Goal: Transaction & Acquisition: Purchase product/service

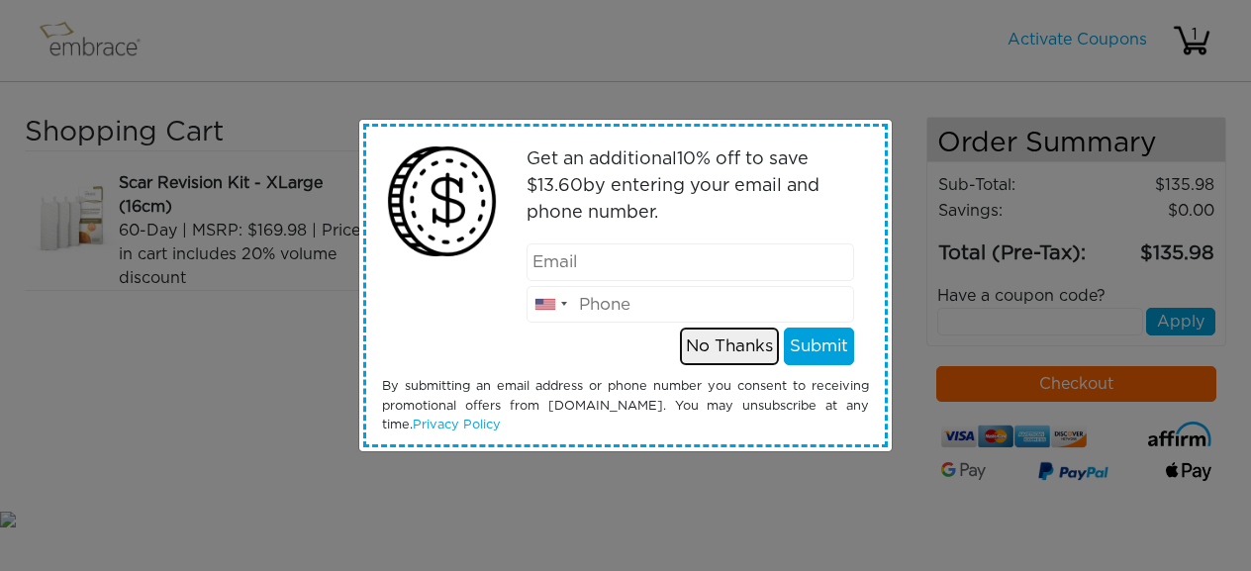
click at [741, 342] on button "No Thanks" at bounding box center [729, 346] width 99 height 38
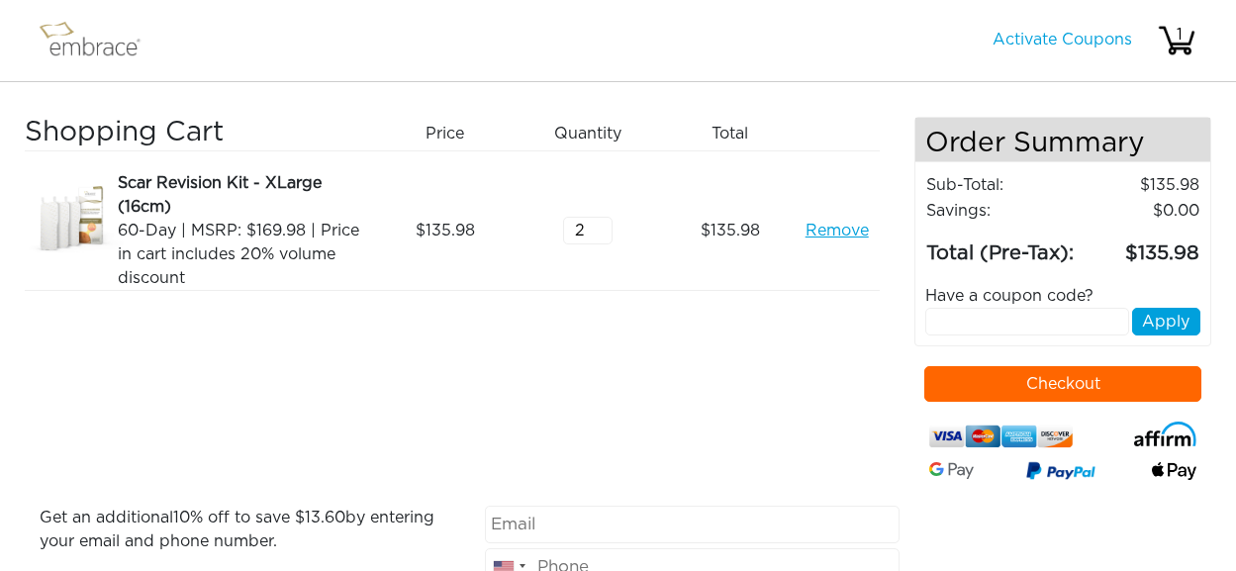
drag, startPoint x: 598, startPoint y: 230, endPoint x: 456, endPoint y: 248, distance: 142.7
click at [563, 237] on input "2" at bounding box center [587, 231] width 49 height 28
click at [640, 218] on div "2" at bounding box center [594, 230] width 142 height 119
click at [600, 222] on input "3" at bounding box center [587, 231] width 49 height 28
click at [599, 222] on input "4" at bounding box center [587, 231] width 49 height 28
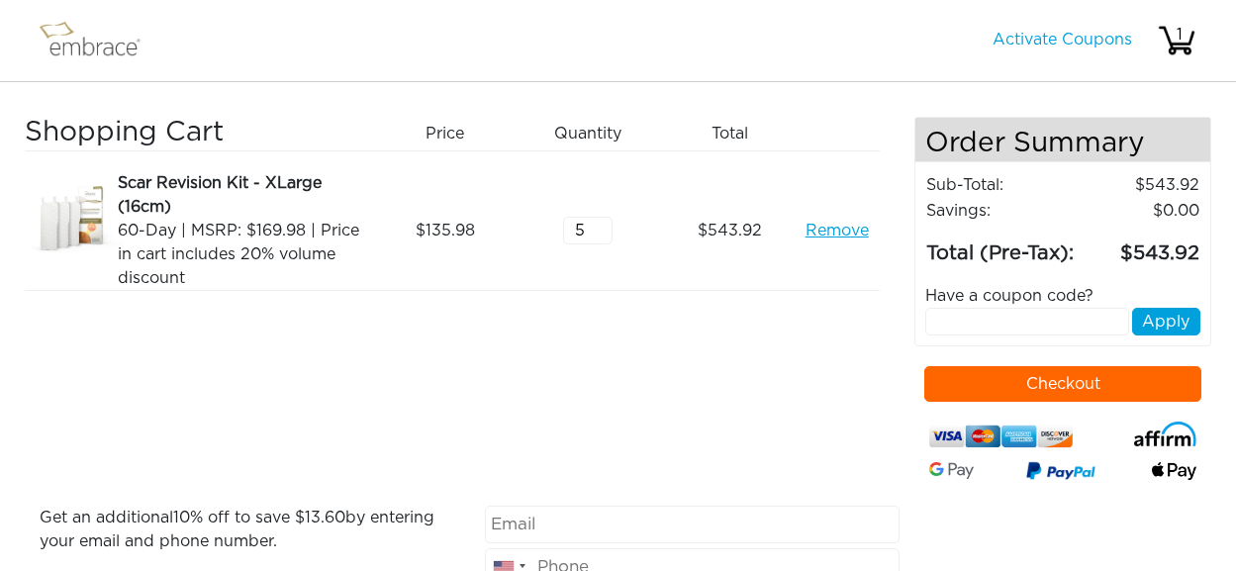
click at [601, 222] on input "5" at bounding box center [587, 231] width 49 height 28
click at [601, 222] on input "6" at bounding box center [587, 231] width 49 height 28
click at [601, 222] on input "7" at bounding box center [587, 231] width 49 height 28
type input "8"
click at [601, 222] on input "8" at bounding box center [587, 231] width 49 height 28
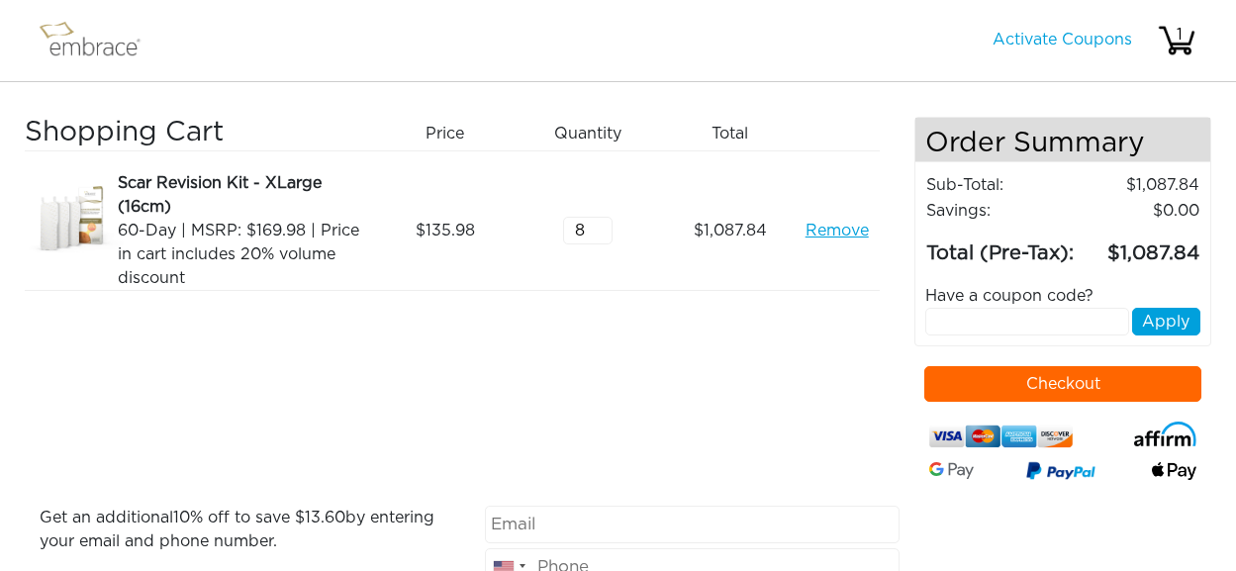
click at [154, 183] on div "Scar Revision Kit - XLarge (16cm)" at bounding box center [242, 194] width 248 height 47
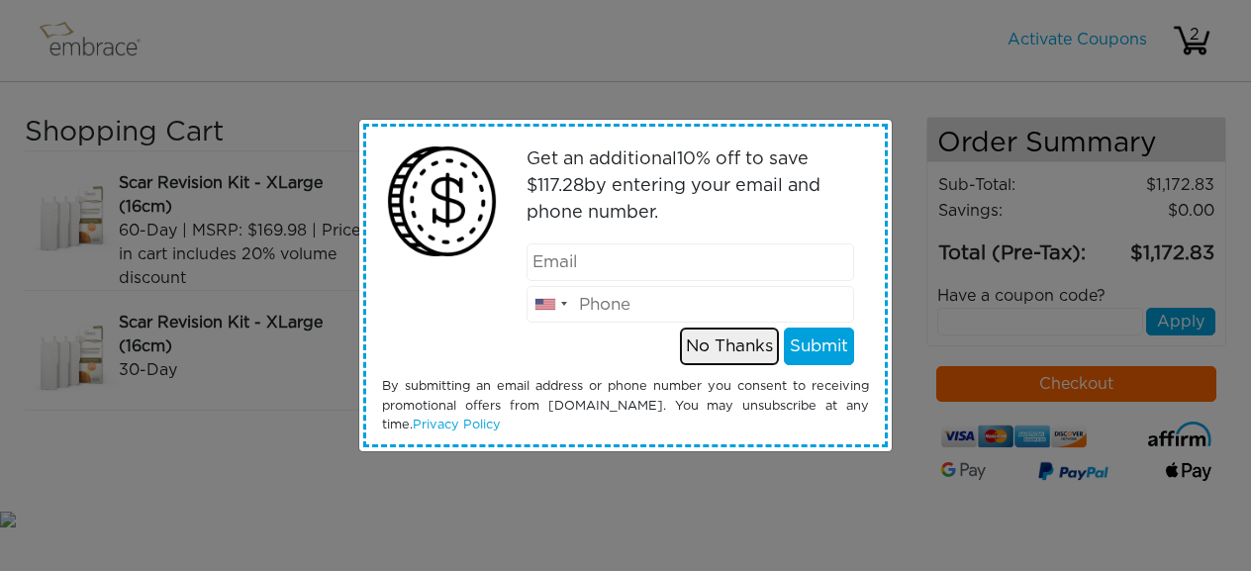
click at [728, 343] on button "No Thanks" at bounding box center [729, 346] width 99 height 38
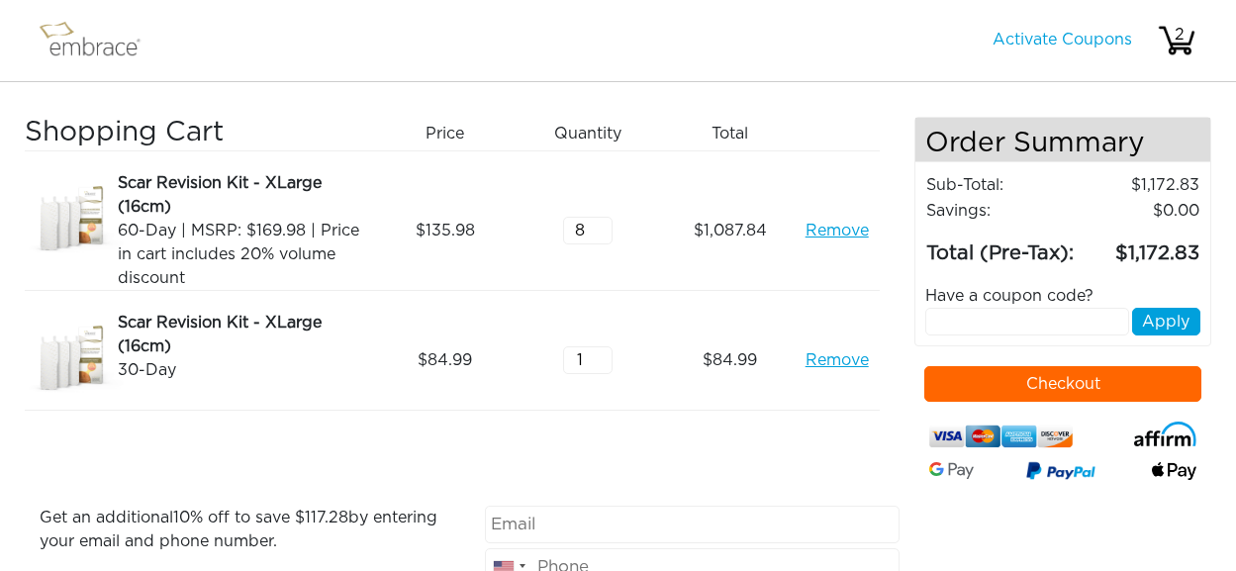
click at [851, 227] on link "Remove" at bounding box center [836, 231] width 63 height 24
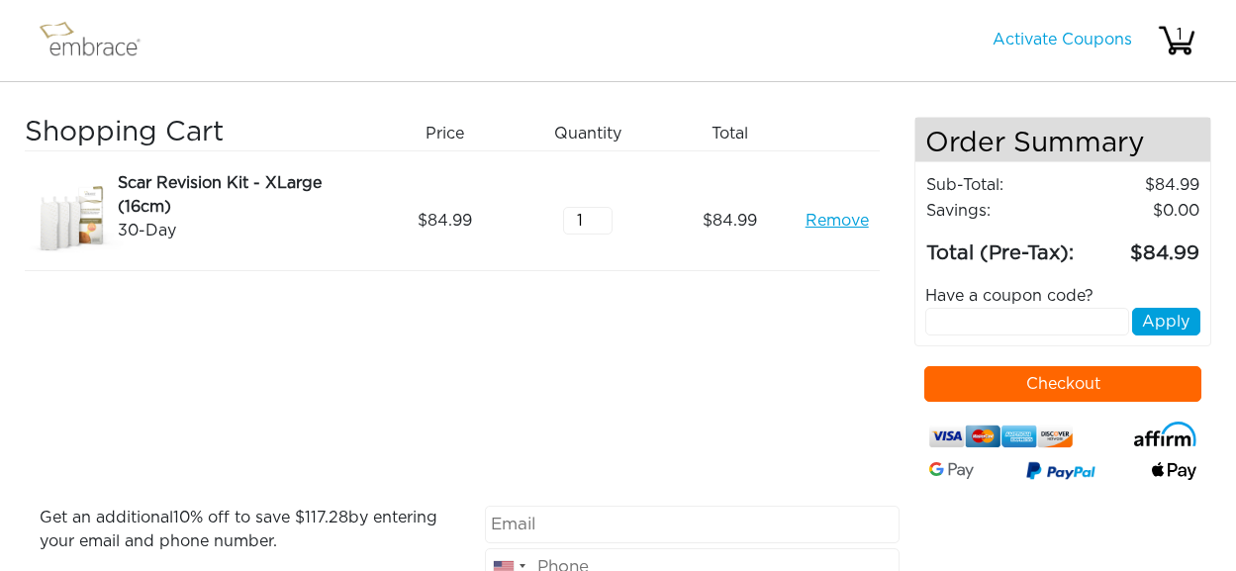
click at [580, 218] on input "1" at bounding box center [587, 221] width 49 height 28
click at [599, 215] on input "2" at bounding box center [587, 221] width 49 height 28
click at [599, 215] on input "3" at bounding box center [587, 221] width 49 height 28
click at [599, 215] on input "4" at bounding box center [587, 221] width 49 height 28
click at [599, 215] on input "5" at bounding box center [587, 221] width 49 height 28
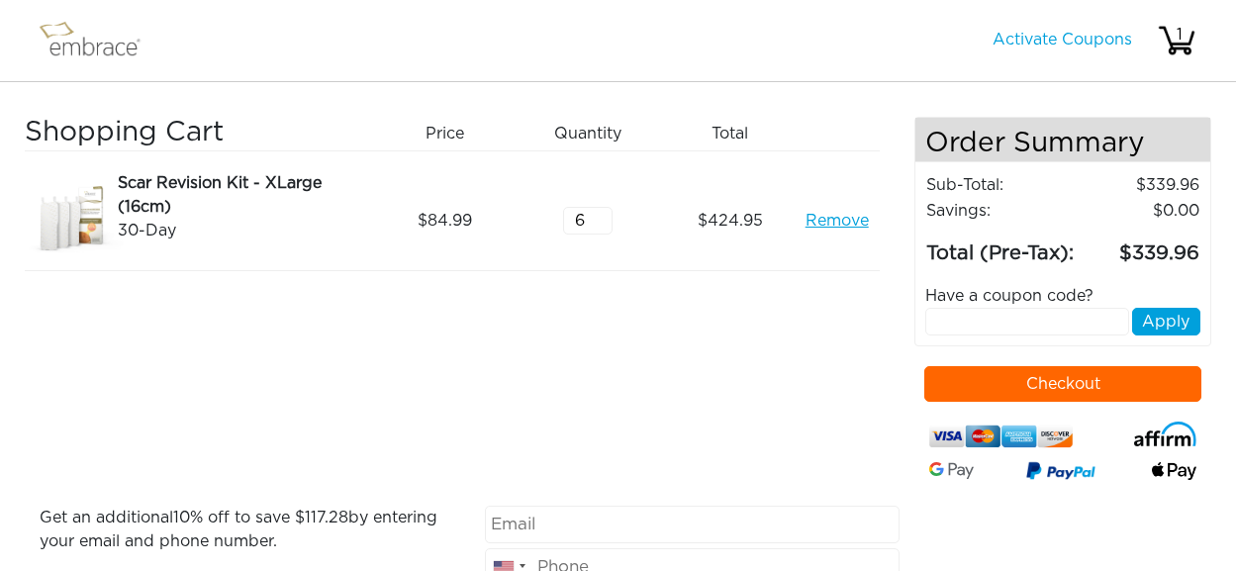
click at [599, 215] on input "6" at bounding box center [587, 221] width 49 height 28
click at [599, 215] on input "7" at bounding box center [587, 221] width 49 height 28
type input "8"
click at [599, 215] on input "8" at bounding box center [587, 221] width 49 height 28
click at [625, 282] on div "Shopping Cart Price Quantity Qty Total Scar Revision Kit - XLarge (16cm) 30-Day…" at bounding box center [469, 311] width 889 height 389
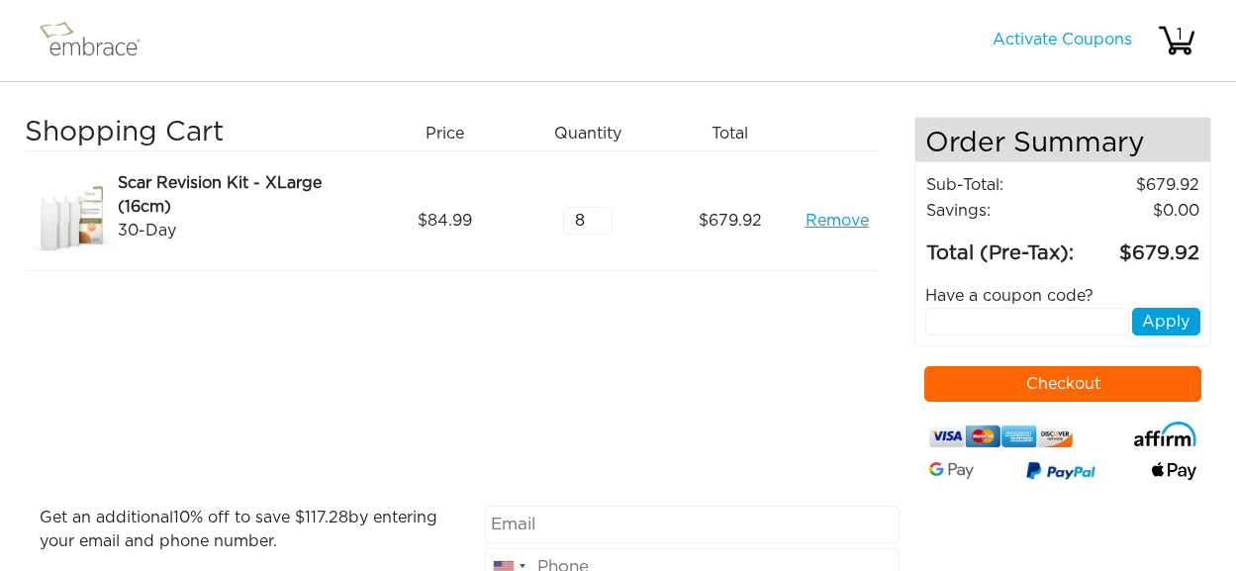
click at [66, 133] on h3 "Shopping Cart" at bounding box center [195, 134] width 341 height 34
click at [65, 40] on img at bounding box center [99, 40] width 129 height 49
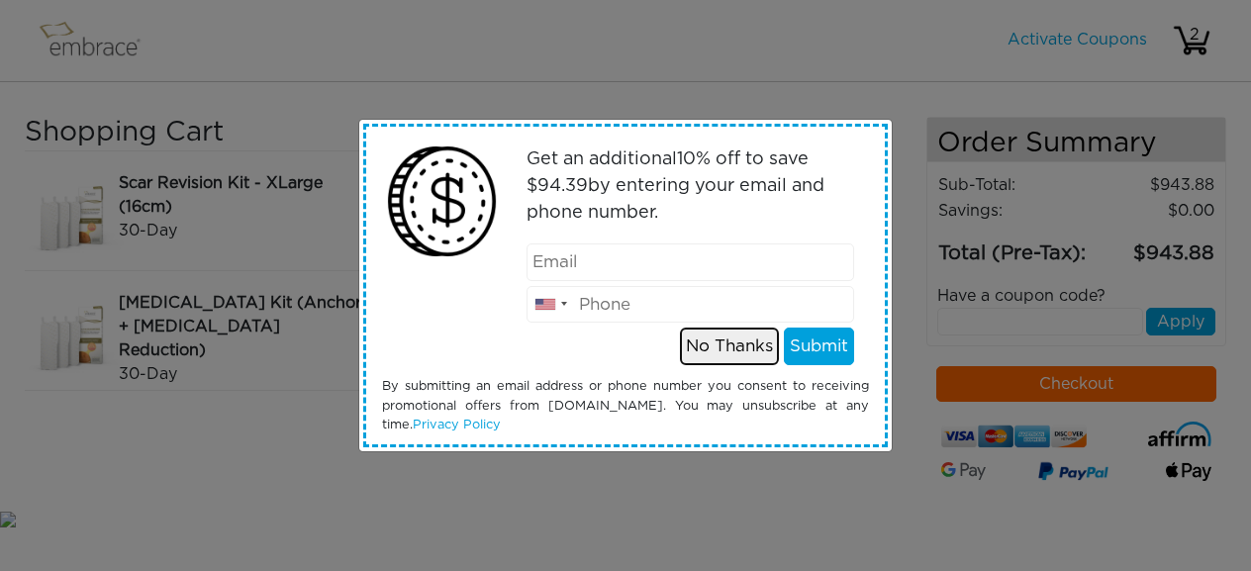
click at [729, 342] on button "No Thanks" at bounding box center [729, 346] width 99 height 38
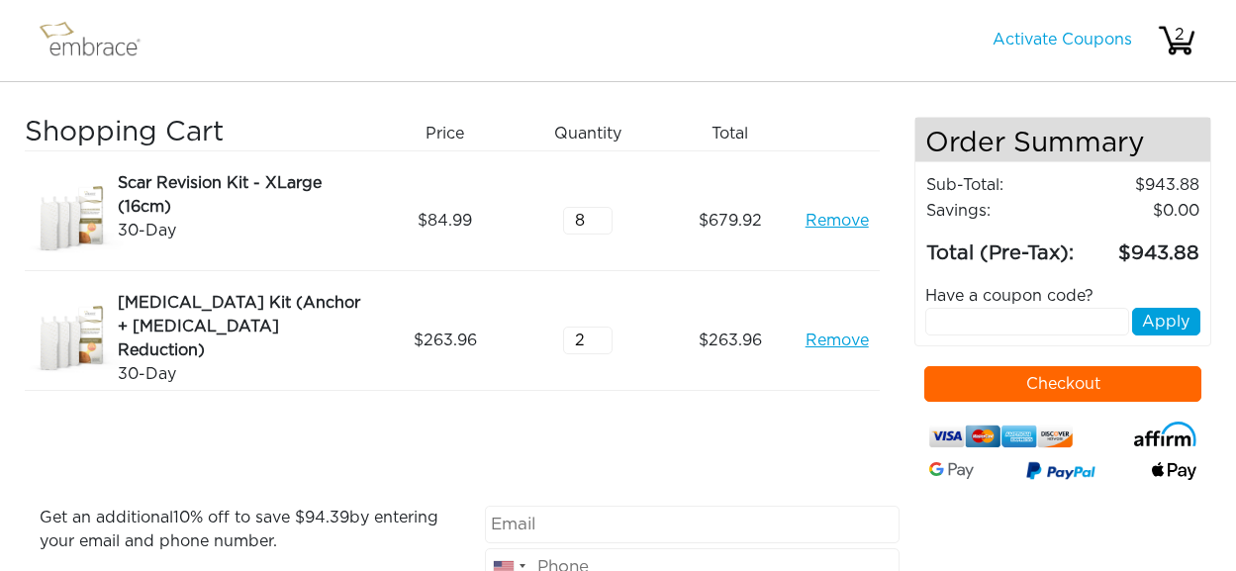
click at [599, 330] on input "2" at bounding box center [587, 340] width 49 height 28
click at [599, 330] on input "3" at bounding box center [587, 340] width 49 height 28
click at [599, 330] on input "4" at bounding box center [587, 340] width 49 height 28
click at [602, 347] on input "3" at bounding box center [587, 340] width 49 height 28
click at [602, 347] on input "2" at bounding box center [587, 340] width 49 height 28
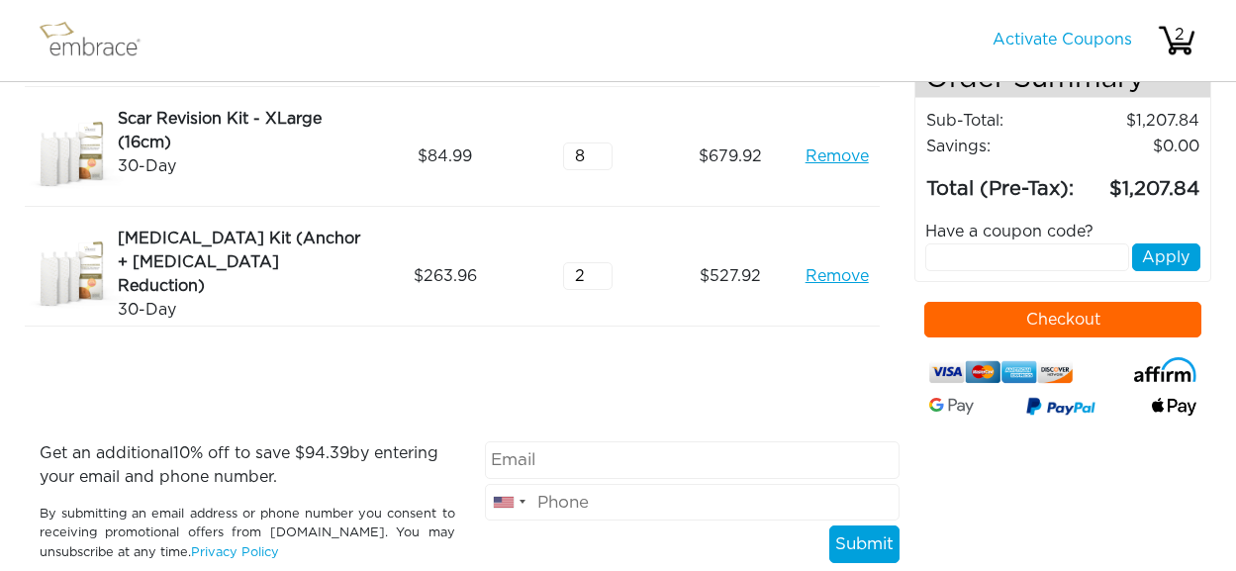
scroll to position [99, 0]
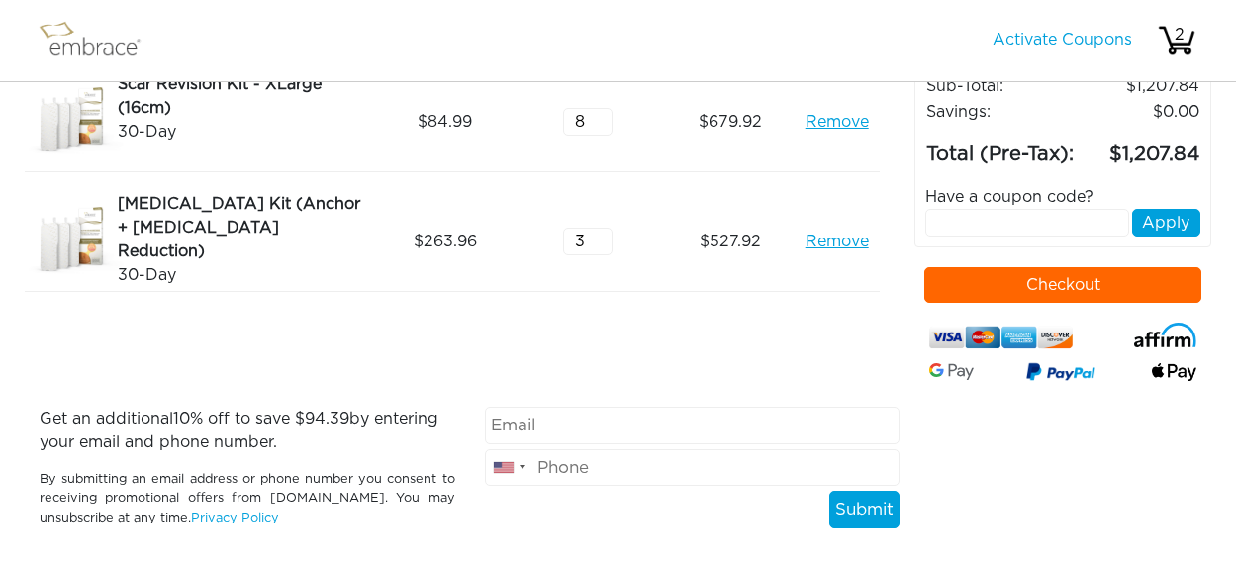
click at [604, 233] on input "3" at bounding box center [587, 242] width 49 height 28
type input "4"
click at [604, 233] on input "4" at bounding box center [587, 242] width 49 height 28
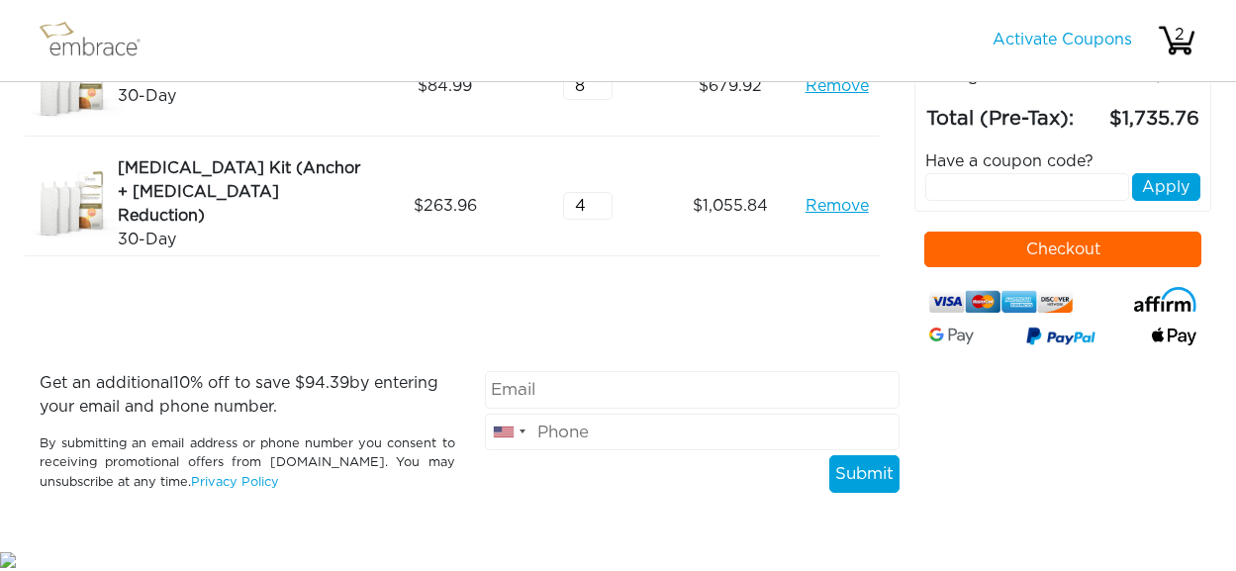
scroll to position [0, 0]
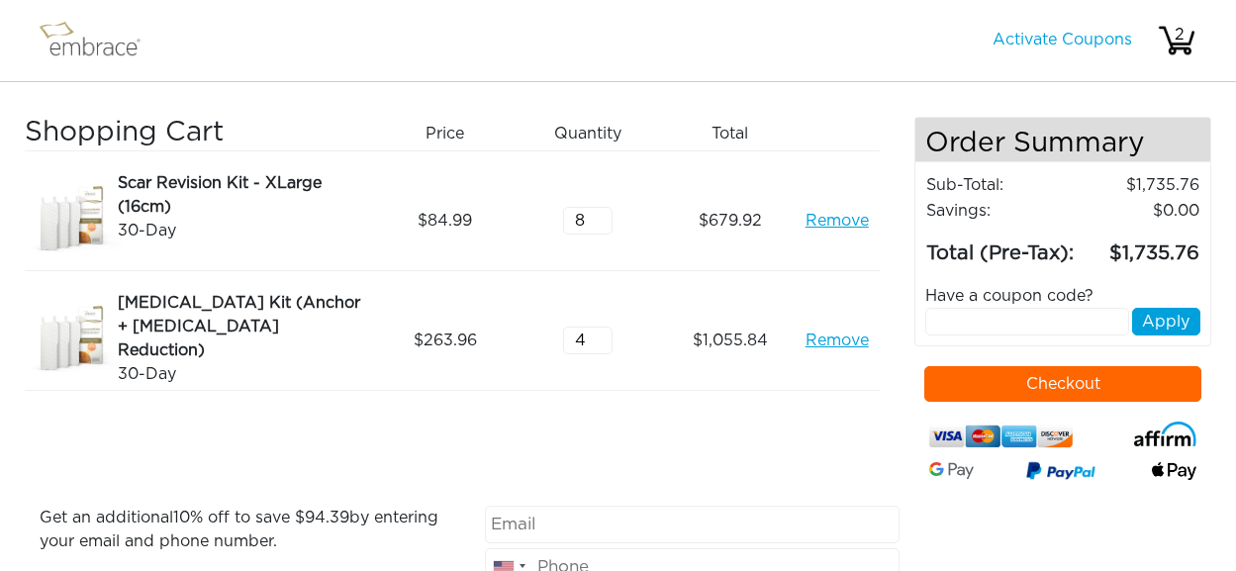
drag, startPoint x: 127, startPoint y: 61, endPoint x: 129, endPoint y: 46, distance: 16.0
click at [127, 60] on img at bounding box center [99, 40] width 129 height 49
click at [129, 46] on img at bounding box center [99, 40] width 129 height 49
